Goal: Task Accomplishment & Management: Manage account settings

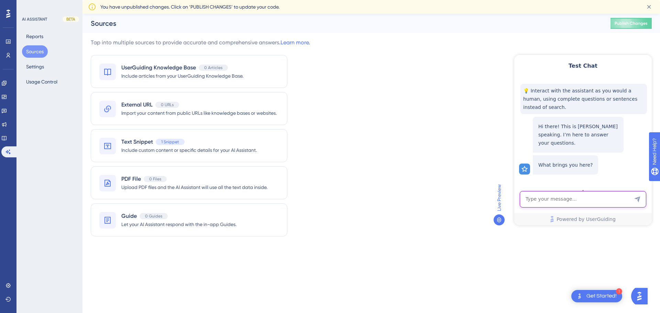
click at [560, 202] on textarea "AI Assistant Text Input" at bounding box center [583, 199] width 127 height 17
paste textarea "sustainability"
type textarea "what is sustainability?"
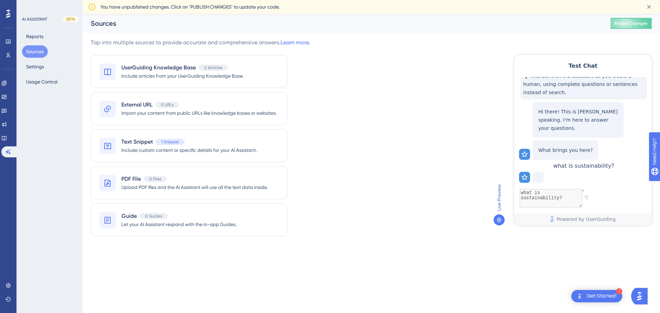
scroll to position [21, 0]
click at [649, 4] on icon at bounding box center [649, 6] width 7 height 7
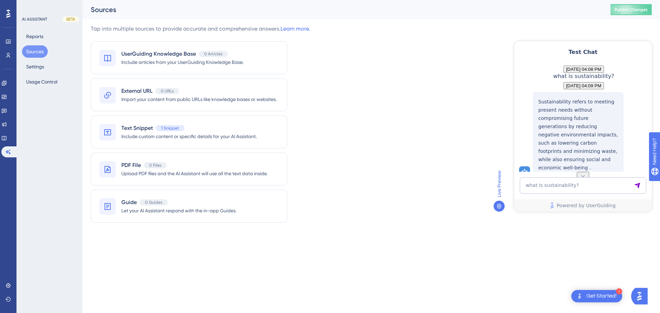
scroll to position [41, 0]
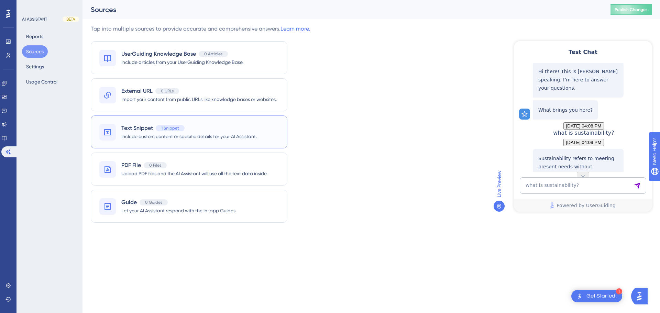
click at [213, 128] on div "Text Snippet 1 Snippet" at bounding box center [188, 128] width 135 height 8
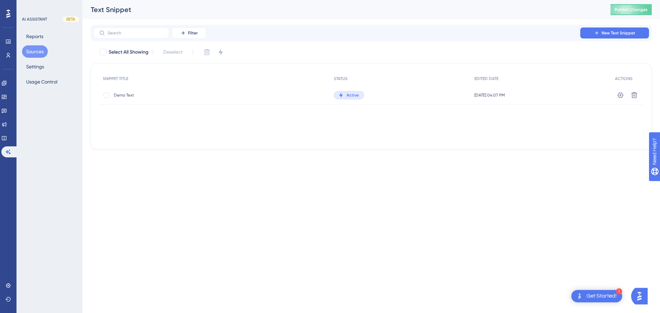
click at [123, 94] on span "Demo Text" at bounding box center [169, 96] width 110 height 6
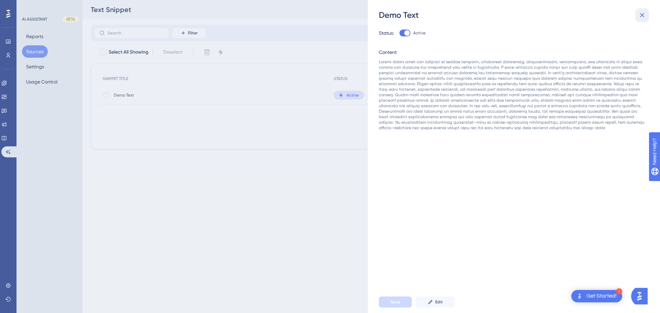
click at [644, 16] on icon at bounding box center [642, 15] width 8 height 8
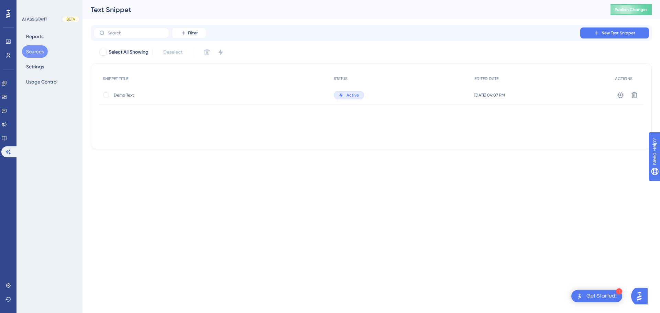
click at [36, 52] on button "Sources" at bounding box center [35, 51] width 26 height 12
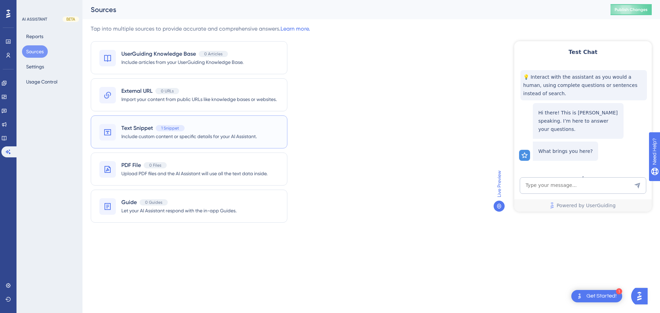
click at [188, 128] on div "Text Snippet 1 Snippet" at bounding box center [188, 128] width 135 height 8
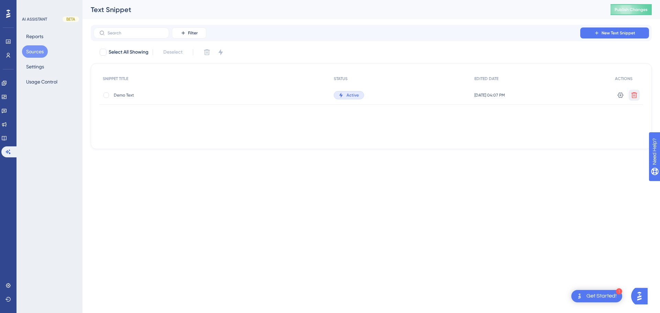
click at [633, 96] on icon at bounding box center [635, 95] width 6 height 6
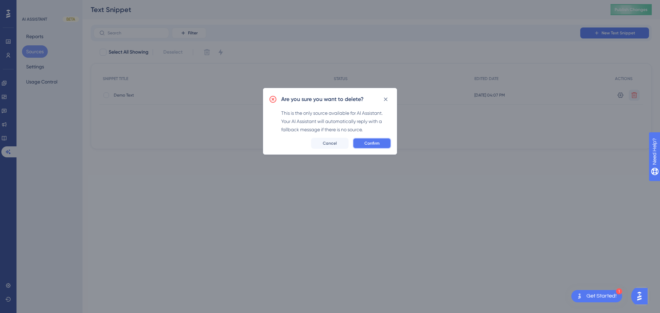
click at [378, 143] on span "Confirm" at bounding box center [372, 144] width 15 height 6
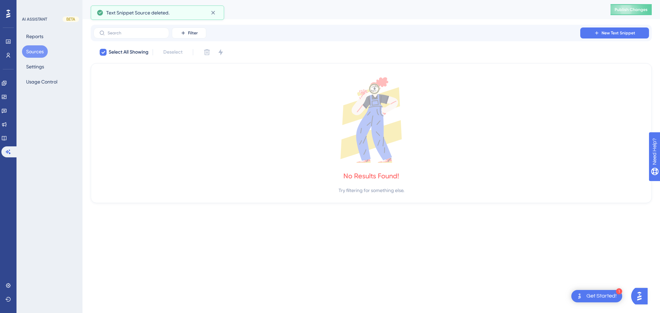
click at [32, 52] on button "Sources" at bounding box center [35, 51] width 26 height 12
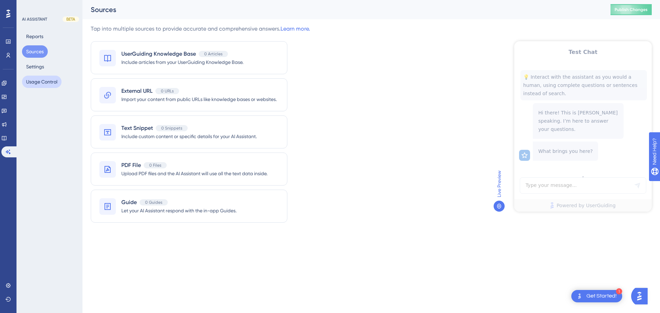
click at [42, 83] on button "Usage Control" at bounding box center [42, 82] width 40 height 12
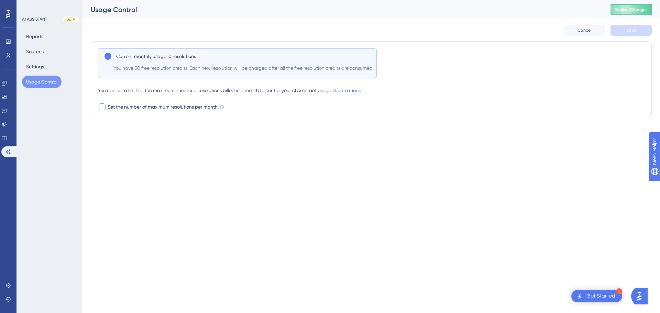
click at [154, 109] on span "Set the number of maximum resolutions per month." at bounding box center [163, 107] width 111 height 8
checkbox input "false"
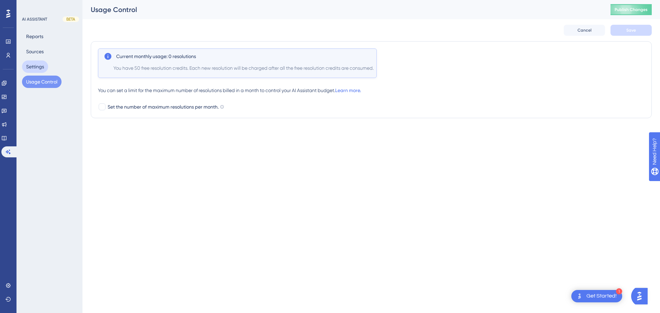
click at [41, 67] on button "Settings" at bounding box center [35, 67] width 26 height 12
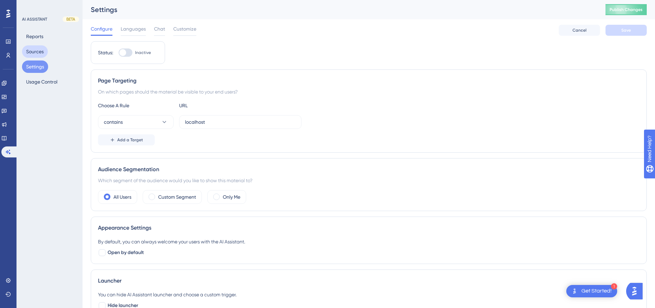
click at [38, 48] on button "Sources" at bounding box center [35, 51] width 26 height 12
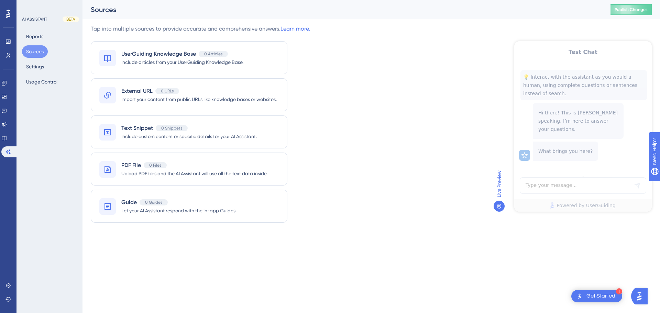
click at [499, 187] on span "Live Preview" at bounding box center [499, 184] width 8 height 27
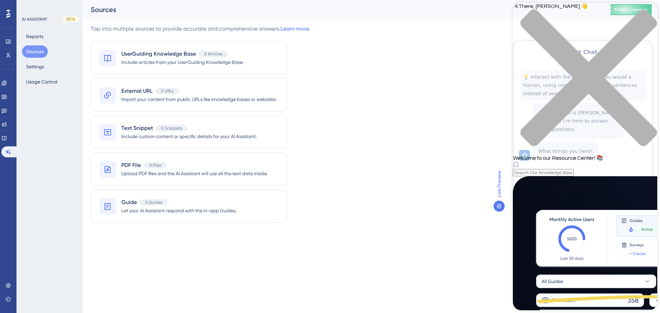
click at [386, 114] on div "Tap into multiple sources to provide accurate and comprehensive answers. Learn …" at bounding box center [371, 128] width 561 height 206
click at [651, 14] on div "close resource center" at bounding box center [585, 81] width 144 height 145
